Goal: Check status: Check status

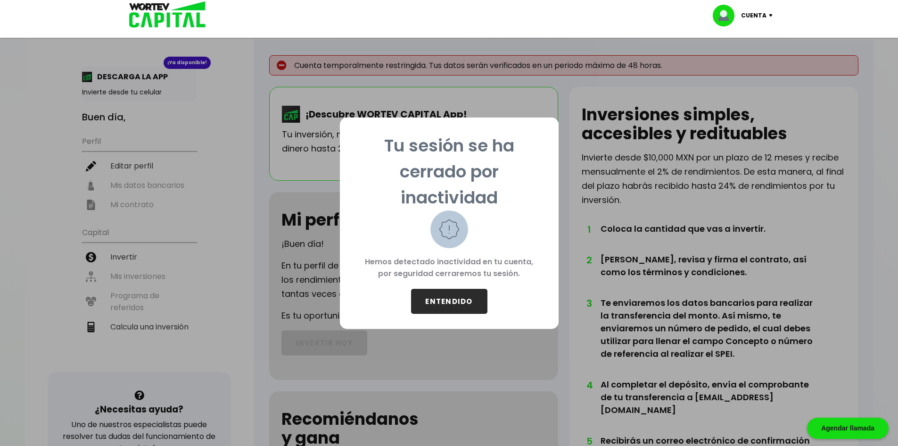
click at [460, 299] on button "ENTENDIDO" at bounding box center [449, 301] width 76 height 25
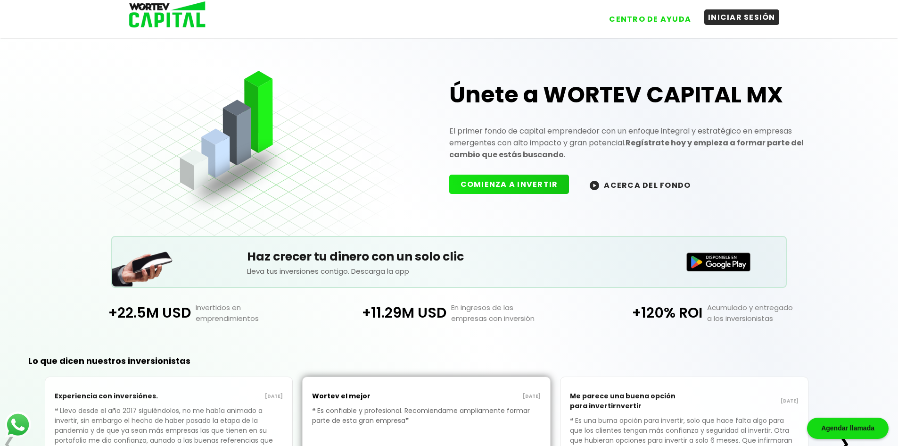
click at [736, 23] on button "INICIAR SESIÓN" at bounding box center [742, 17] width 75 height 16
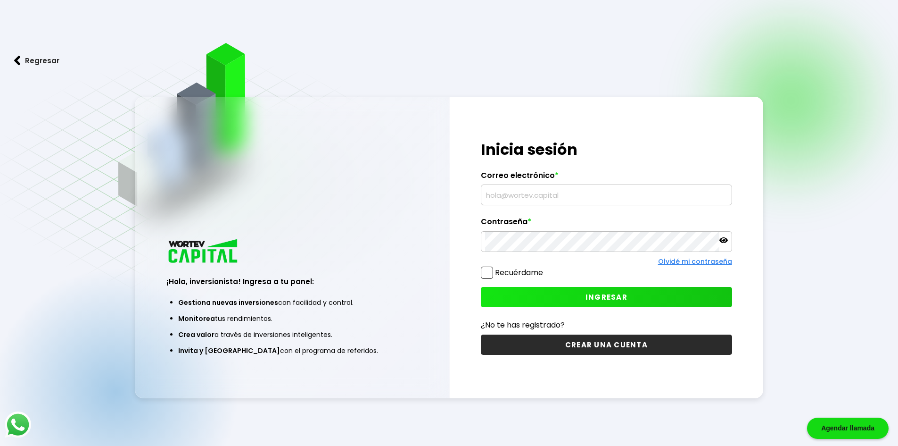
type input "[EMAIL_ADDRESS][DOMAIN_NAME]"
click at [575, 295] on button "INGRESAR" at bounding box center [606, 297] width 251 height 20
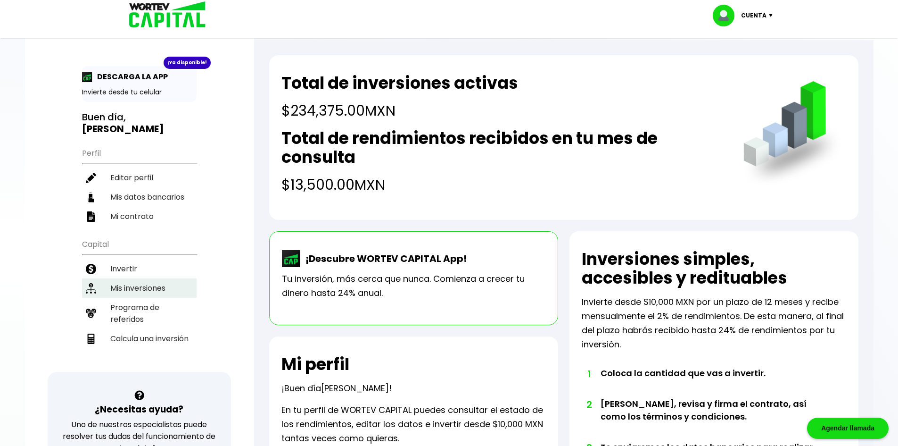
click at [141, 278] on li "Mis inversiones" at bounding box center [139, 287] width 115 height 19
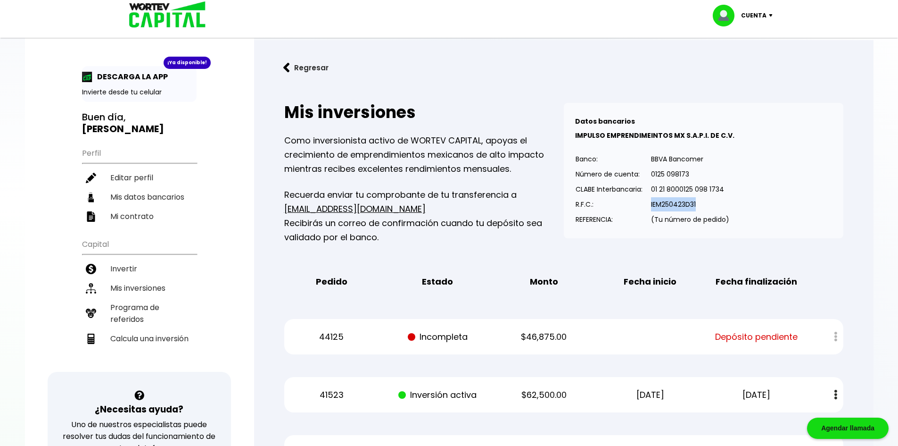
drag, startPoint x: 652, startPoint y: 199, endPoint x: 730, endPoint y: 199, distance: 77.8
click at [730, 199] on div "Datos bancarios VER MENOS IMPULSO EMPRENDIMEINTOS MX S.A.P.I. DE C.V. Banco: Nú…" at bounding box center [704, 170] width 280 height 135
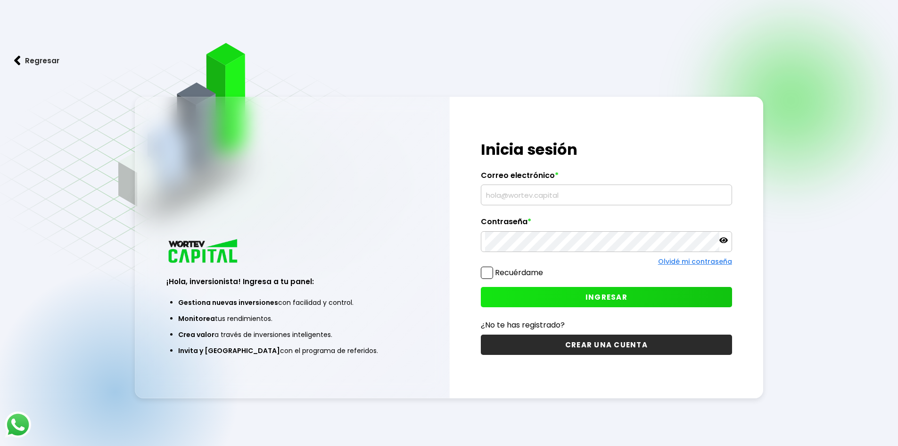
type input "[EMAIL_ADDRESS][DOMAIN_NAME]"
click at [650, 298] on button "INGRESAR" at bounding box center [606, 297] width 251 height 20
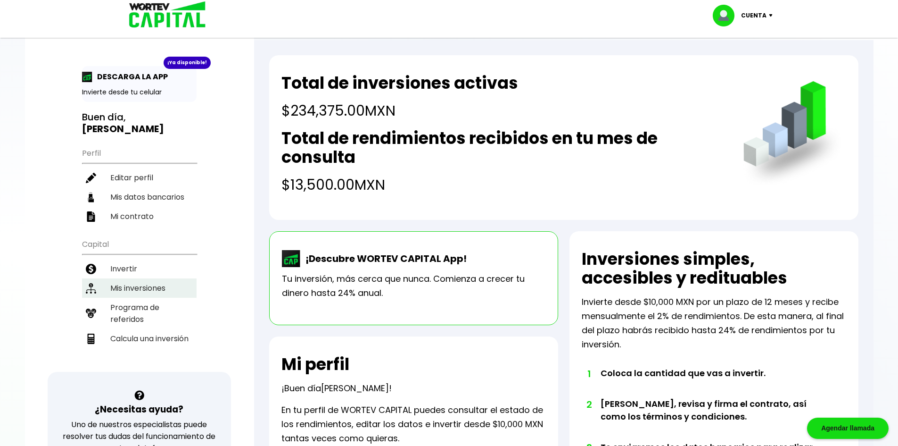
click at [146, 278] on li "Mis inversiones" at bounding box center [139, 287] width 115 height 19
